Goal: Task Accomplishment & Management: Manage account settings

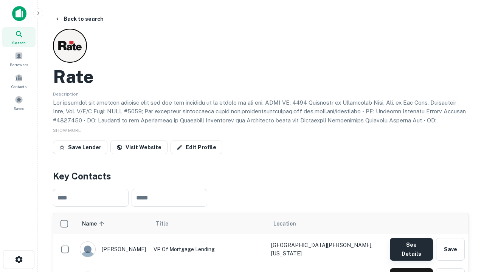
click at [411, 246] on button "See Details" at bounding box center [411, 249] width 43 height 23
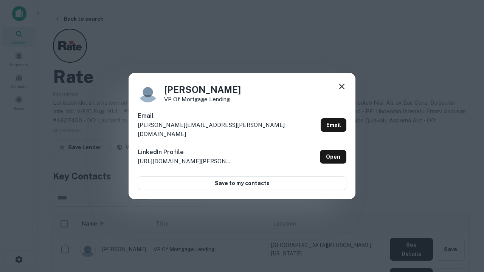
click at [342, 91] on icon at bounding box center [341, 86] width 9 height 9
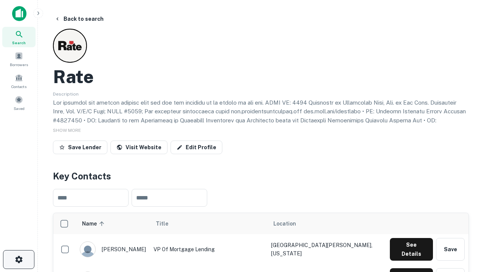
click at [19, 260] on icon "button" at bounding box center [18, 259] width 9 height 9
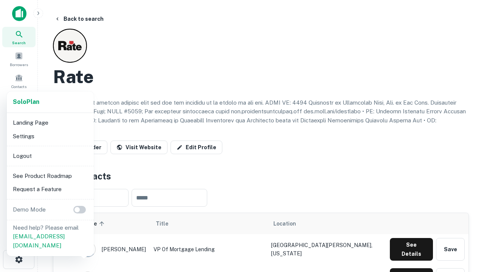
click at [50, 156] on li "Logout" at bounding box center [50, 156] width 81 height 14
